Goal: Transaction & Acquisition: Purchase product/service

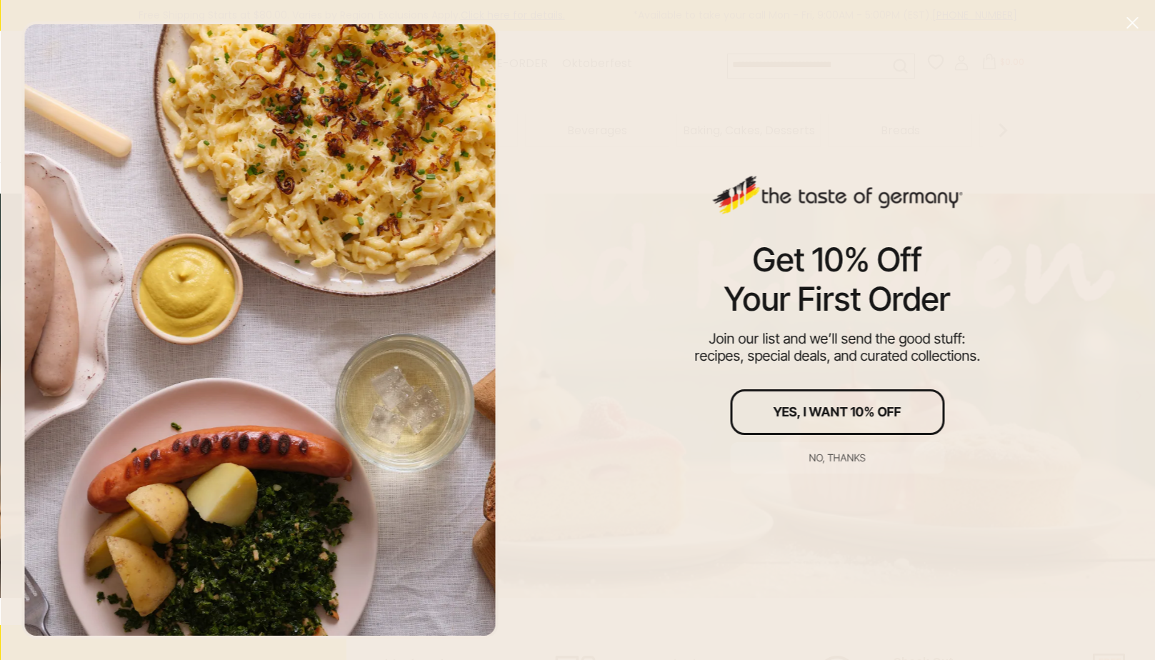
click at [1137, 20] on icon "Close" at bounding box center [1131, 22] width 13 height 13
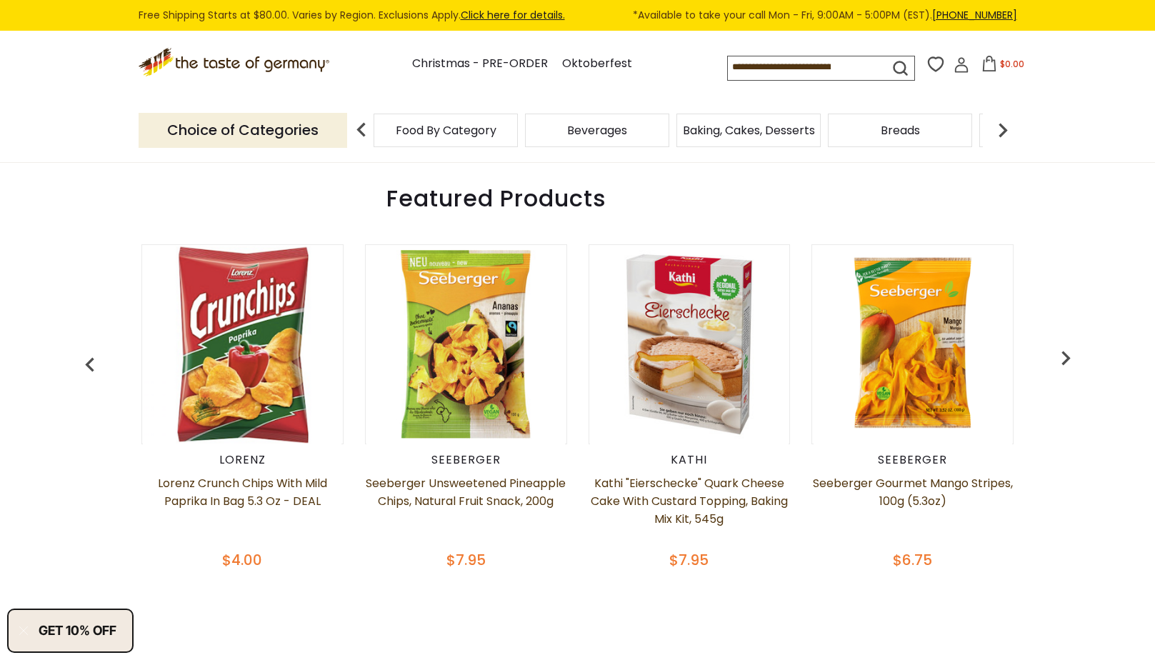
scroll to position [613, 0]
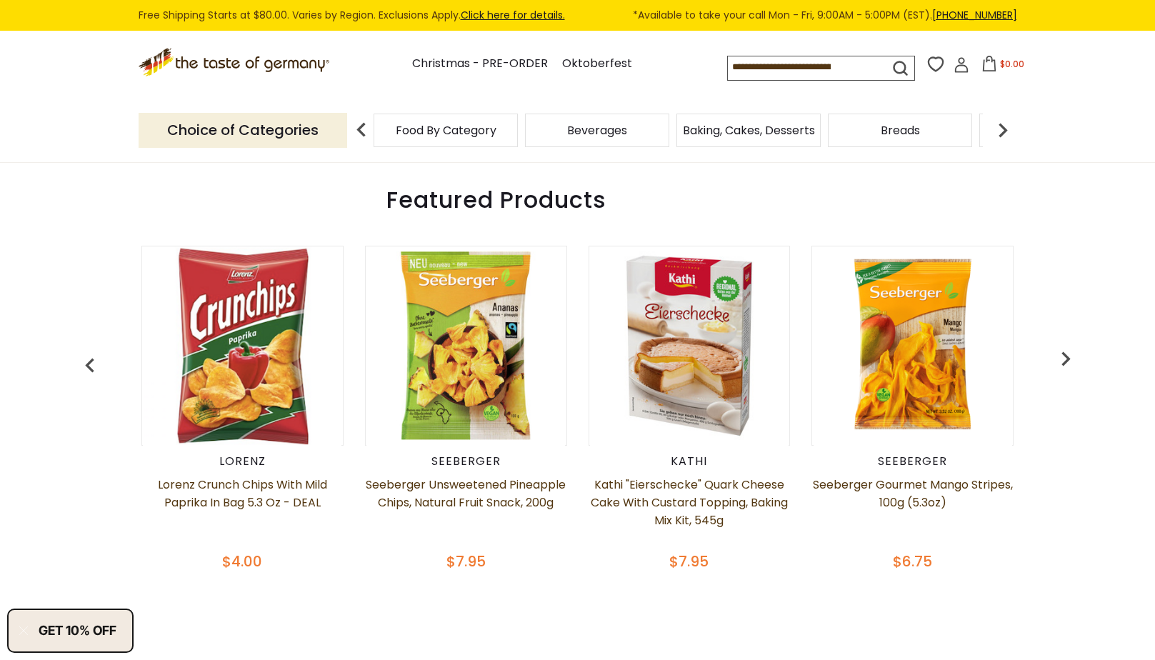
click at [1000, 132] on img at bounding box center [1002, 130] width 29 height 29
click at [328, 139] on div "Candy" at bounding box center [256, 131] width 144 height 34
click at [857, 131] on span "Candy" at bounding box center [862, 130] width 36 height 11
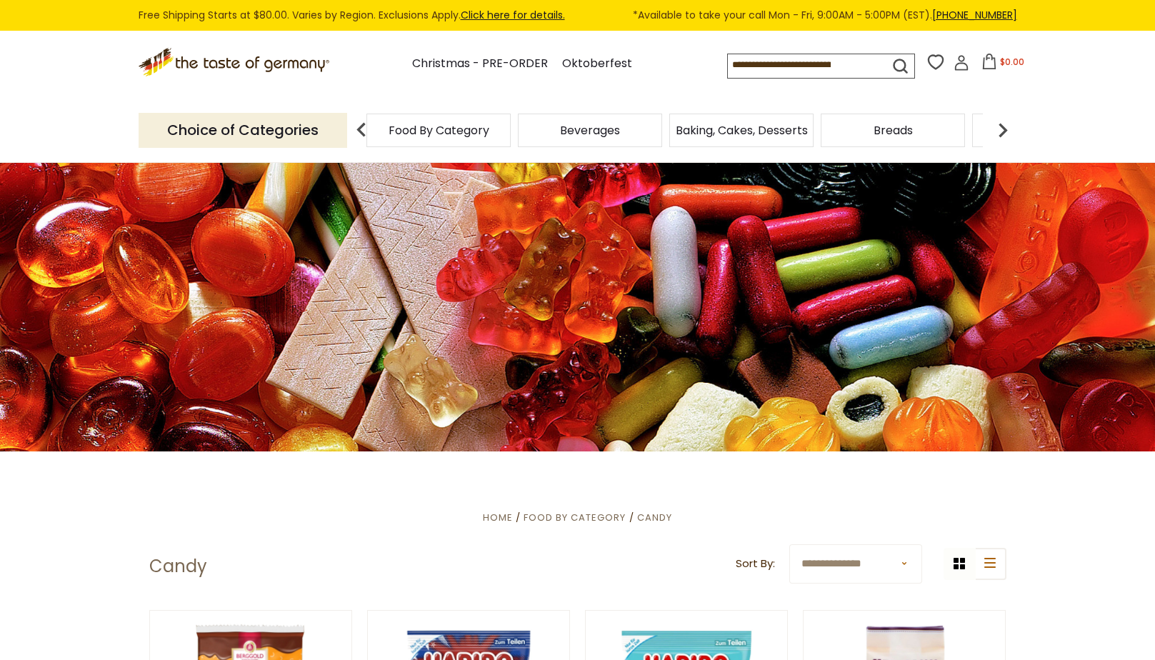
click at [511, 134] on div "Beverages" at bounding box center [438, 131] width 144 height 34
click at [599, 127] on span "Beverages" at bounding box center [590, 130] width 60 height 11
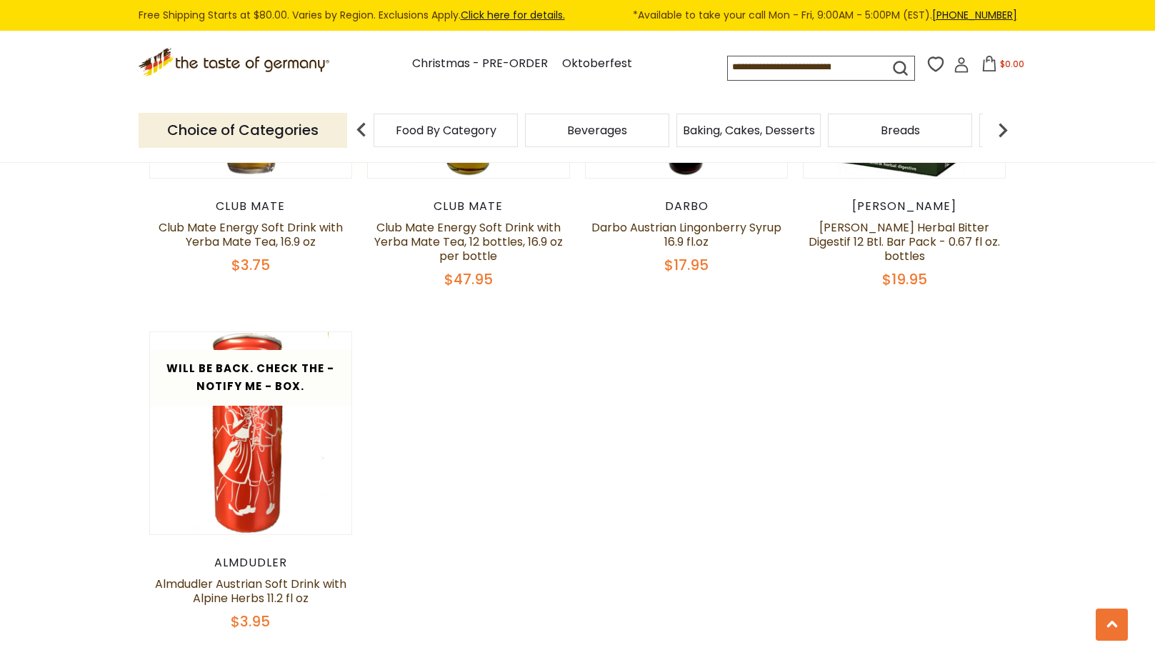
scroll to position [2713, 0]
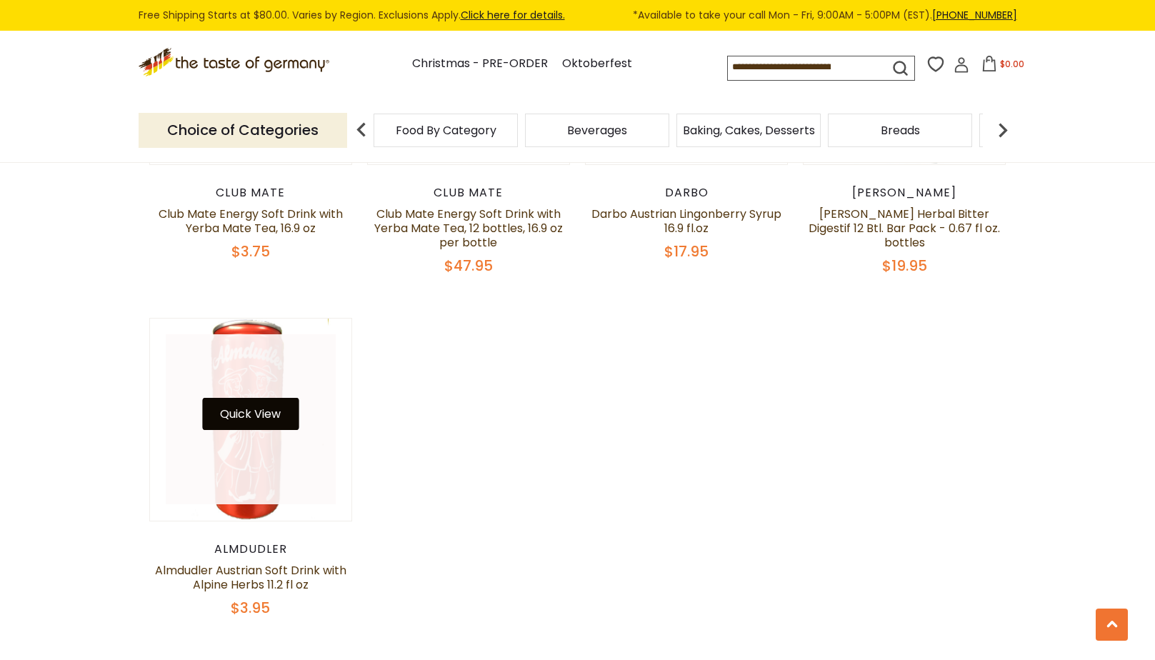
click at [254, 413] on button "Quick View" at bounding box center [250, 414] width 96 height 32
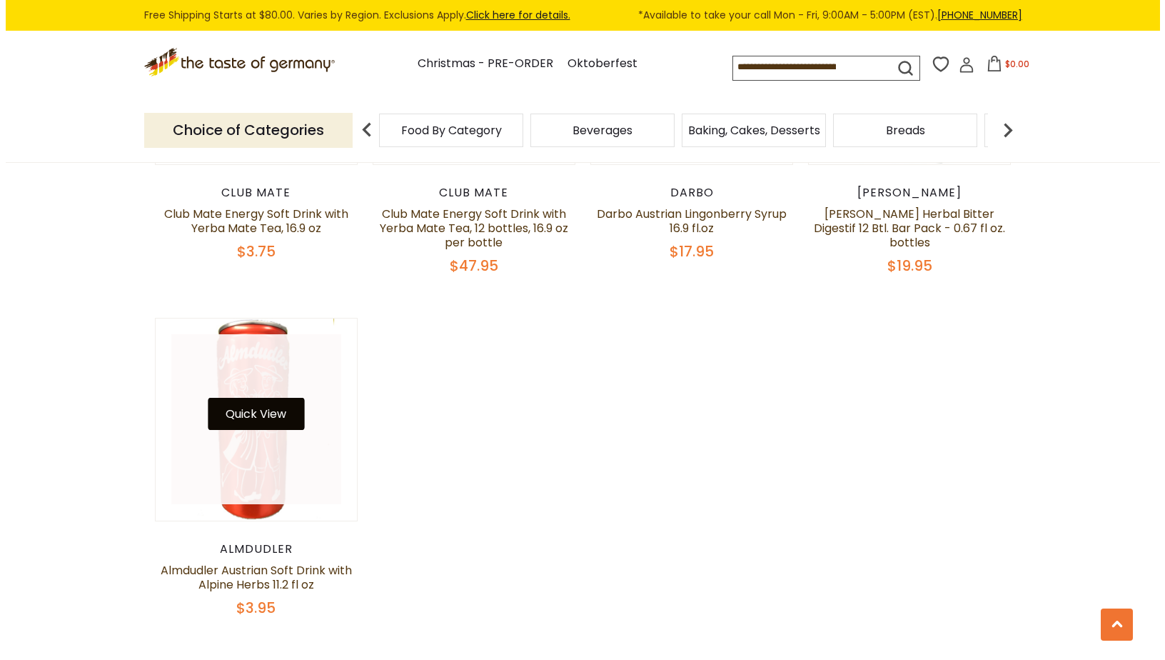
scroll to position [2716, 0]
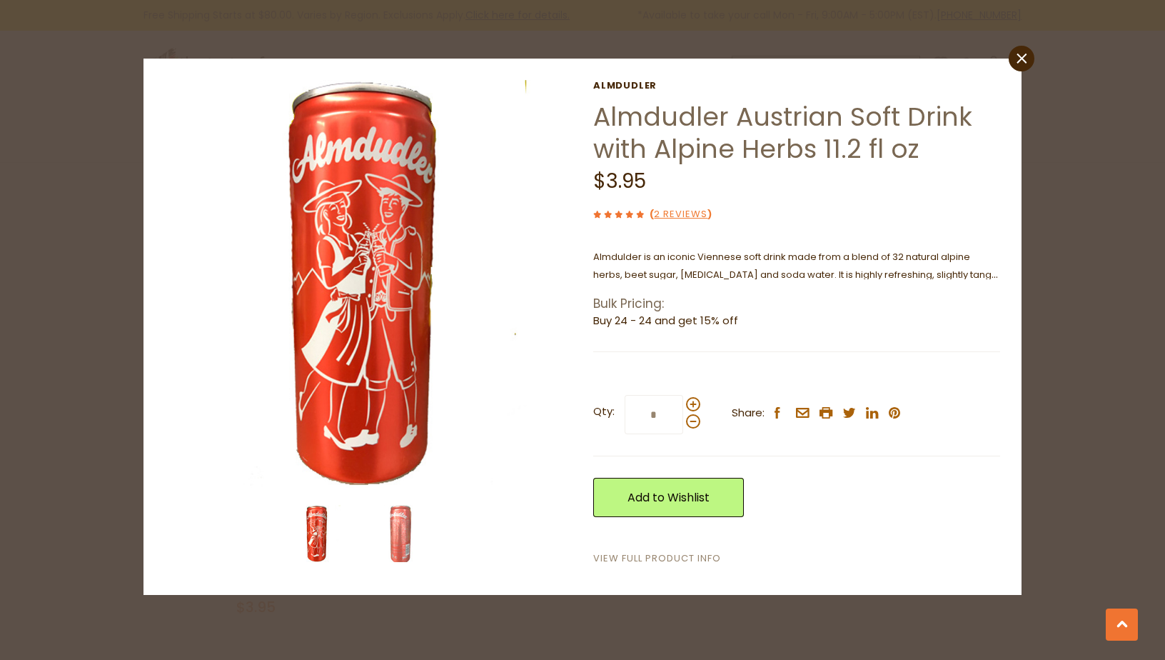
click at [664, 558] on link "View Full Product Info" at bounding box center [657, 558] width 128 height 15
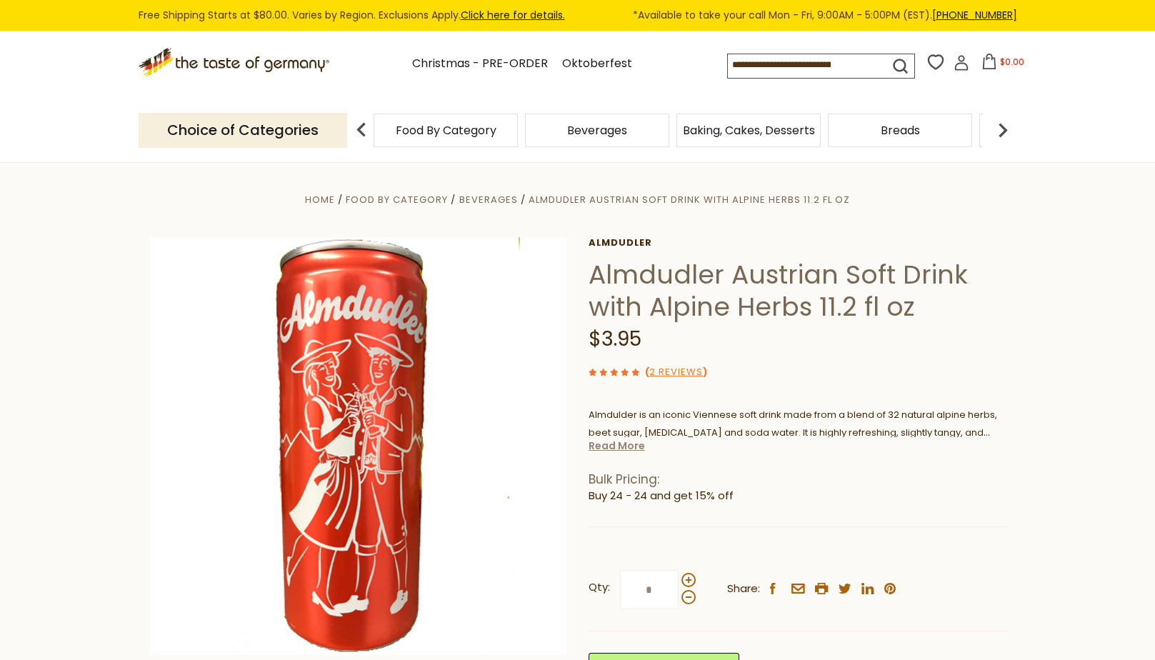
click at [629, 447] on link "Read More" at bounding box center [616, 445] width 56 height 14
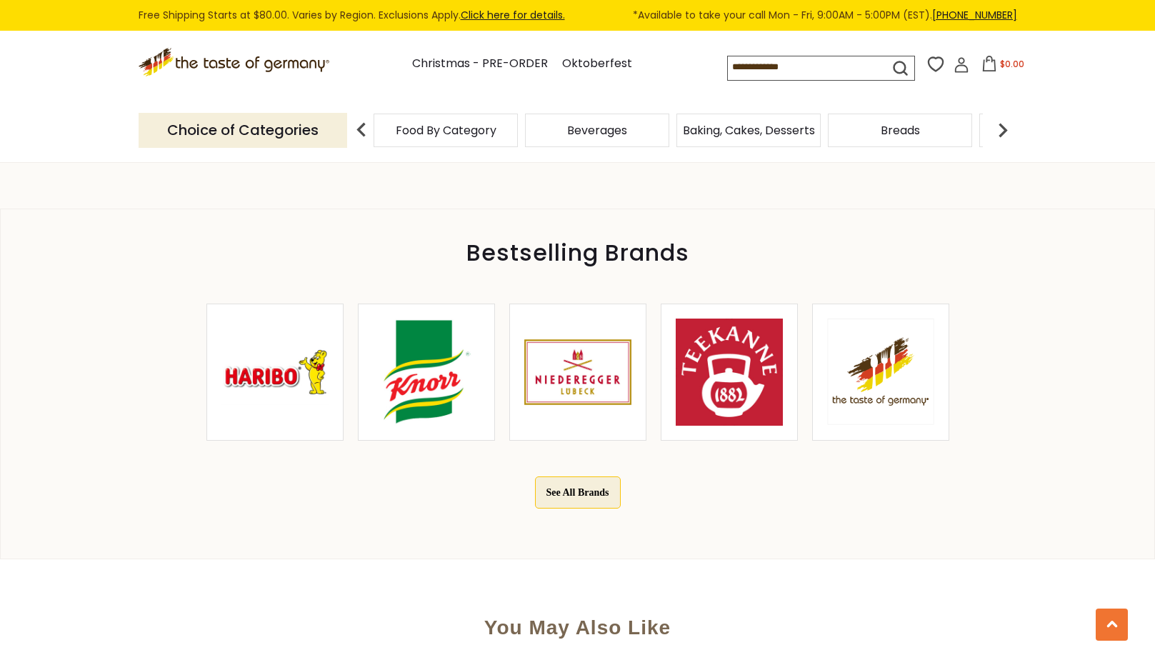
scroll to position [857, 0]
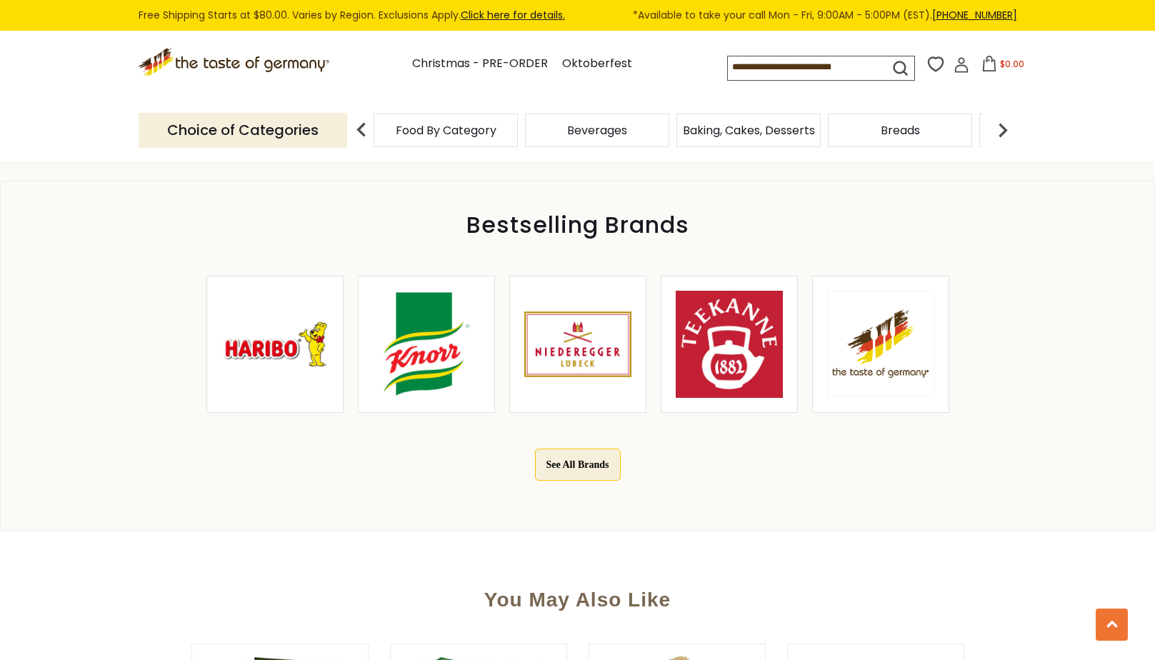
click at [418, 321] on img at bounding box center [426, 344] width 107 height 107
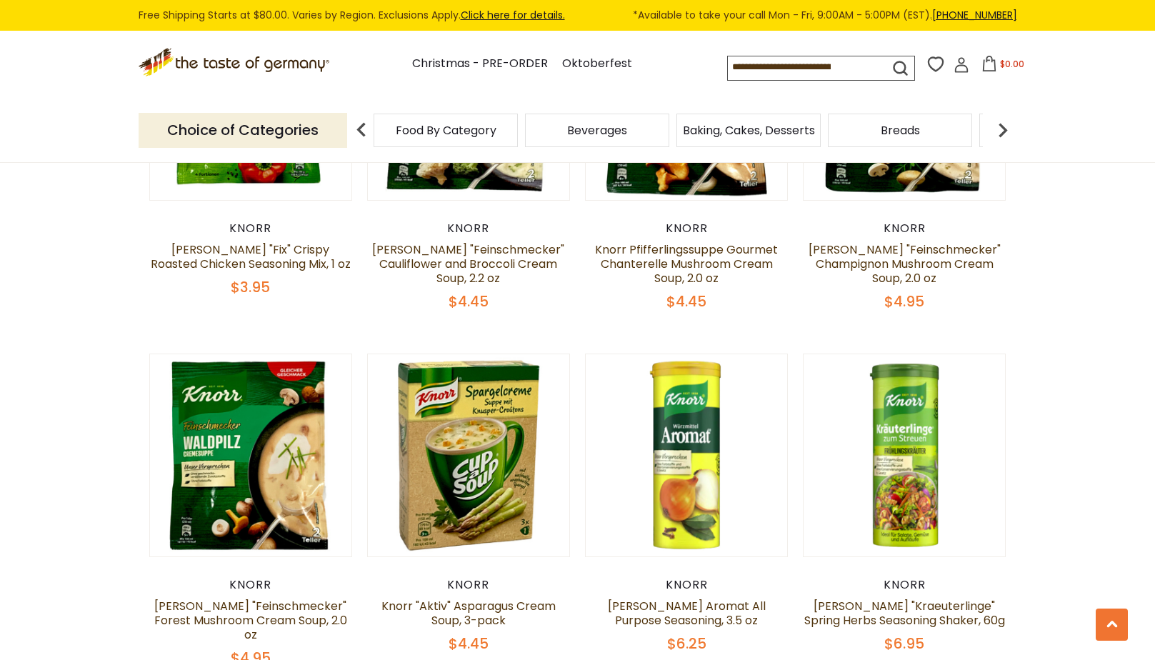
scroll to position [1714, 0]
